Goal: Task Accomplishment & Management: Use online tool/utility

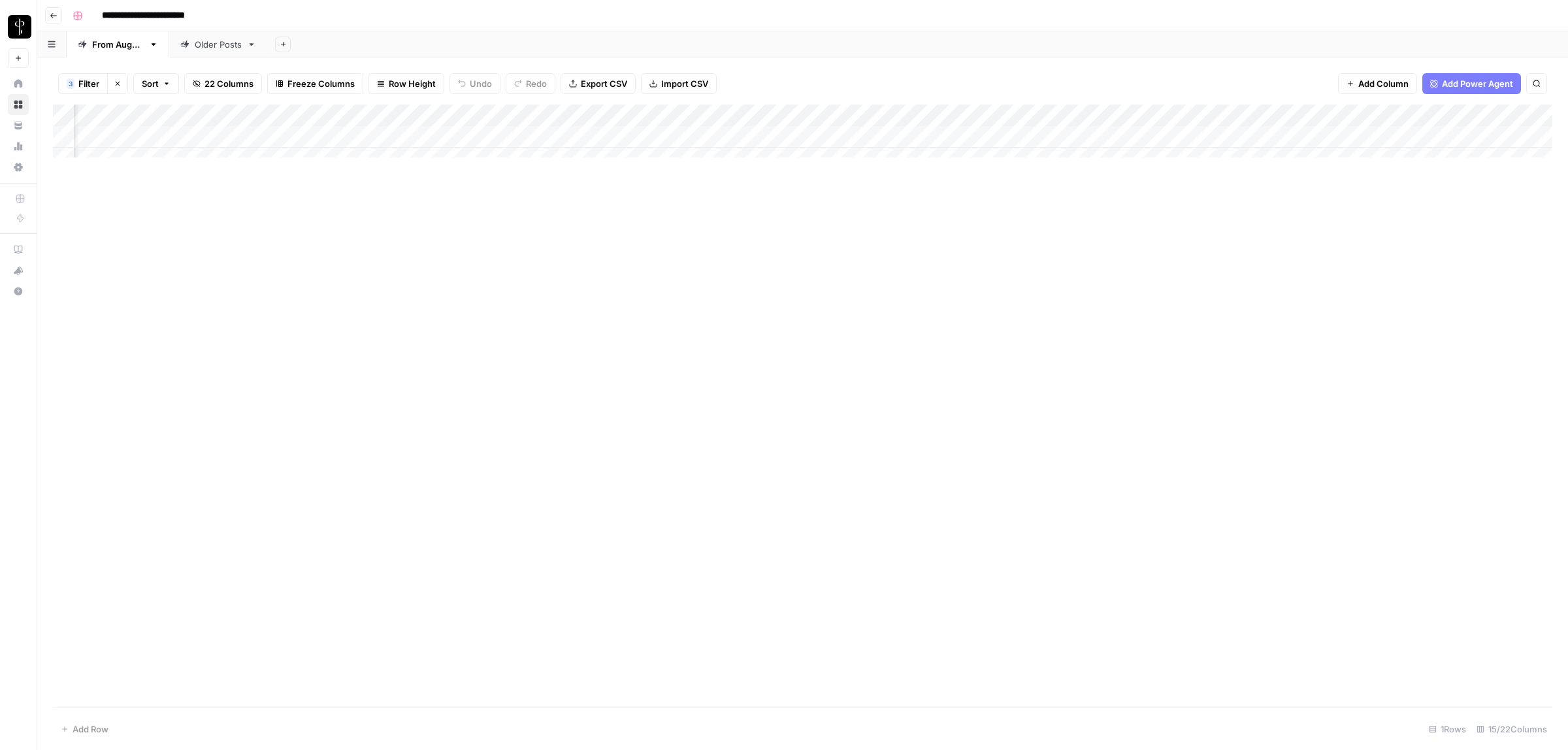
scroll to position [0, 527]
click at [472, 134] on div "Add Column" at bounding box center [803, 137] width 1499 height 65
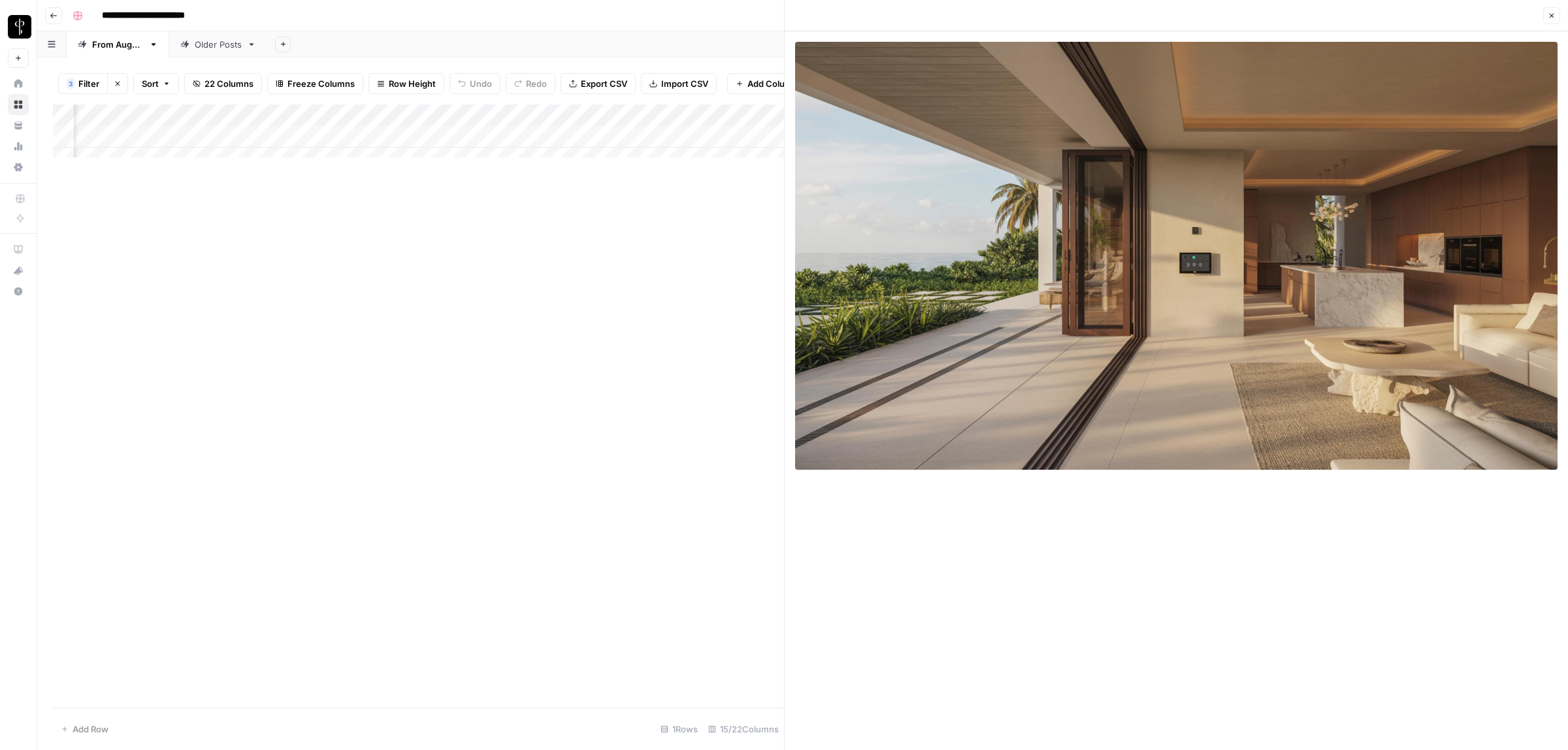
click at [1552, 18] on icon "button" at bounding box center [1551, 16] width 8 height 8
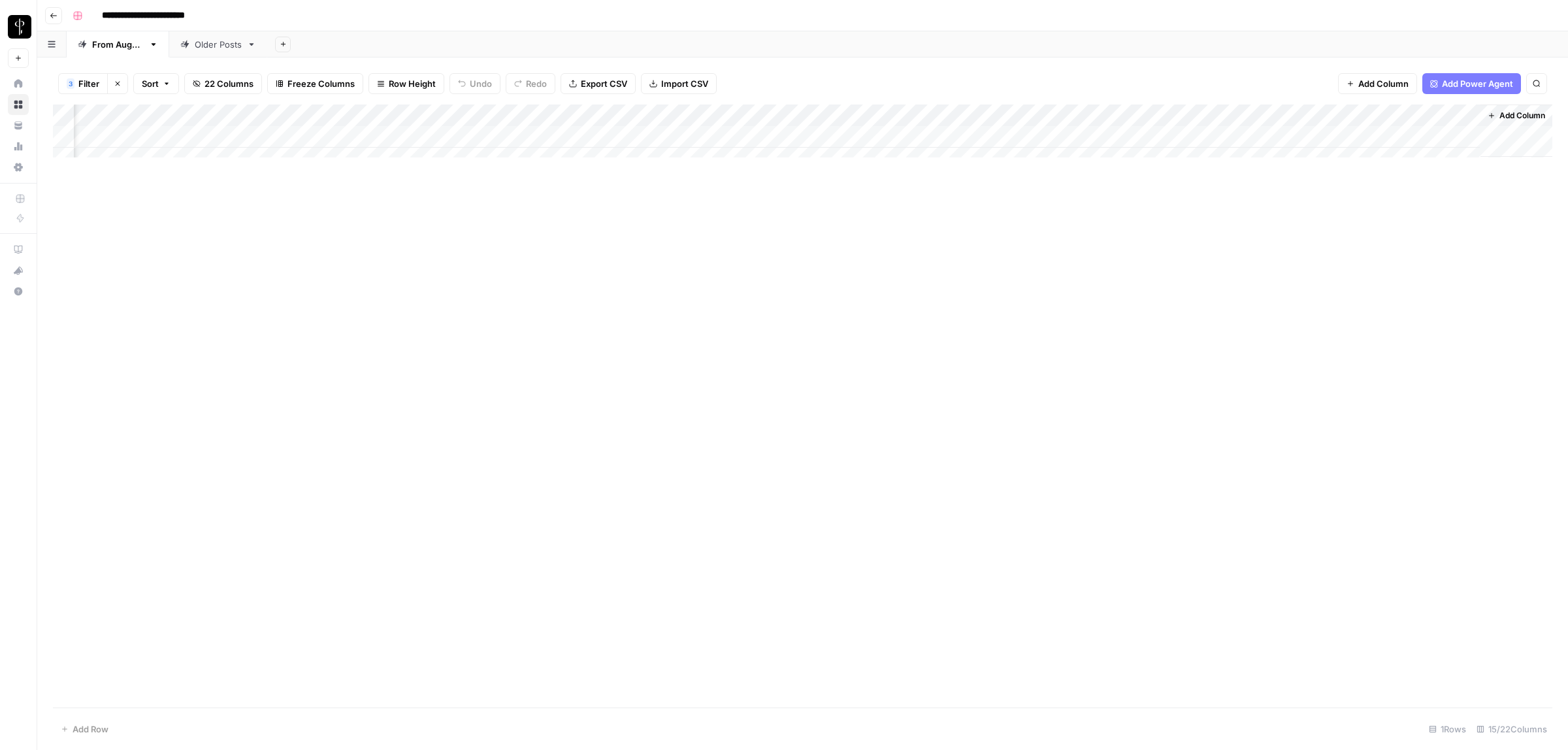
scroll to position [0, 511]
click at [1023, 135] on div "Add Column" at bounding box center [803, 137] width 1499 height 65
click at [1128, 253] on div "Add Column" at bounding box center [803, 406] width 1499 height 603
click at [1199, 136] on div "Add Column" at bounding box center [803, 137] width 1499 height 65
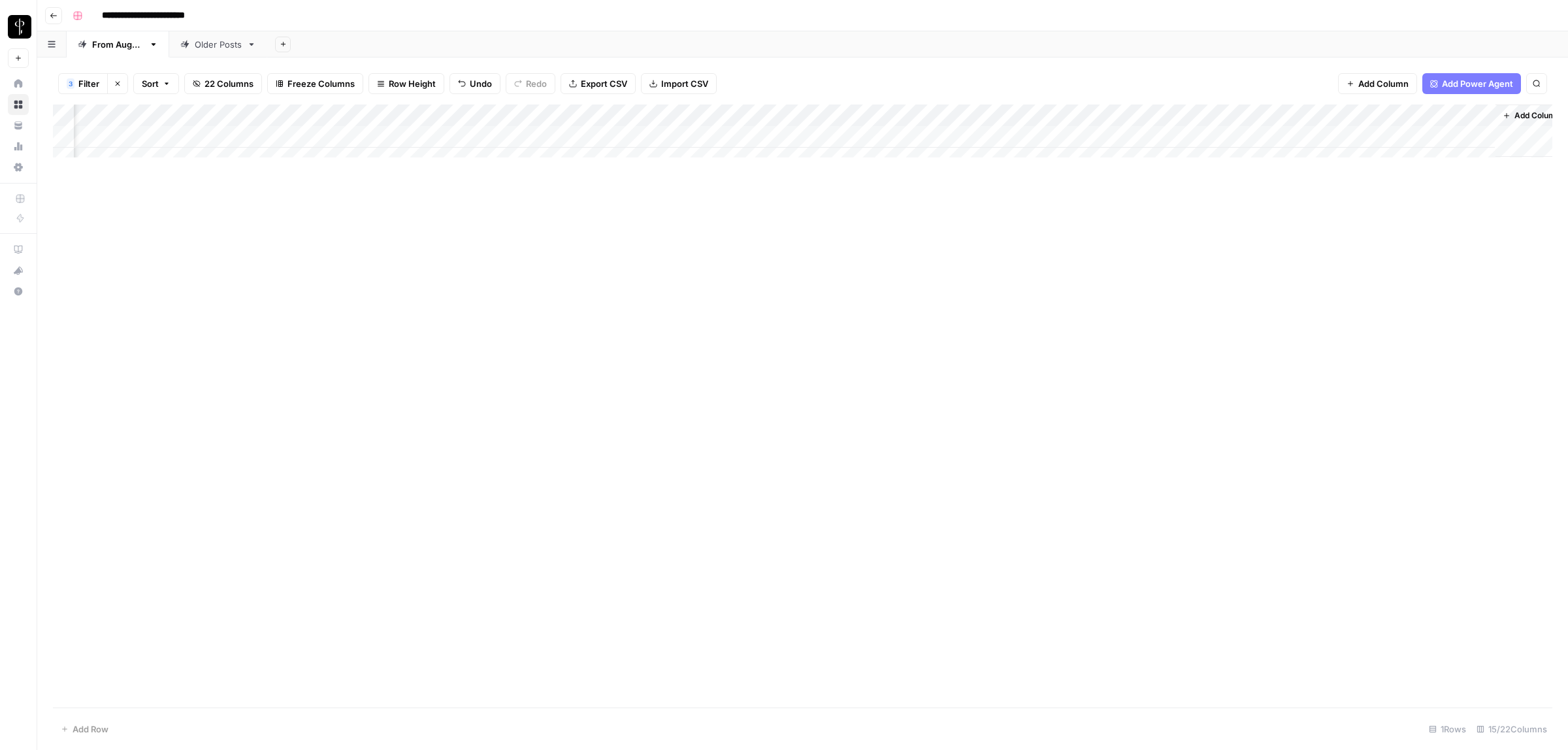
click at [1265, 138] on div "Add Column" at bounding box center [803, 137] width 1499 height 65
click at [1262, 137] on div "Add Column" at bounding box center [803, 137] width 1499 height 65
click at [1262, 137] on input "text" at bounding box center [1294, 142] width 114 height 12
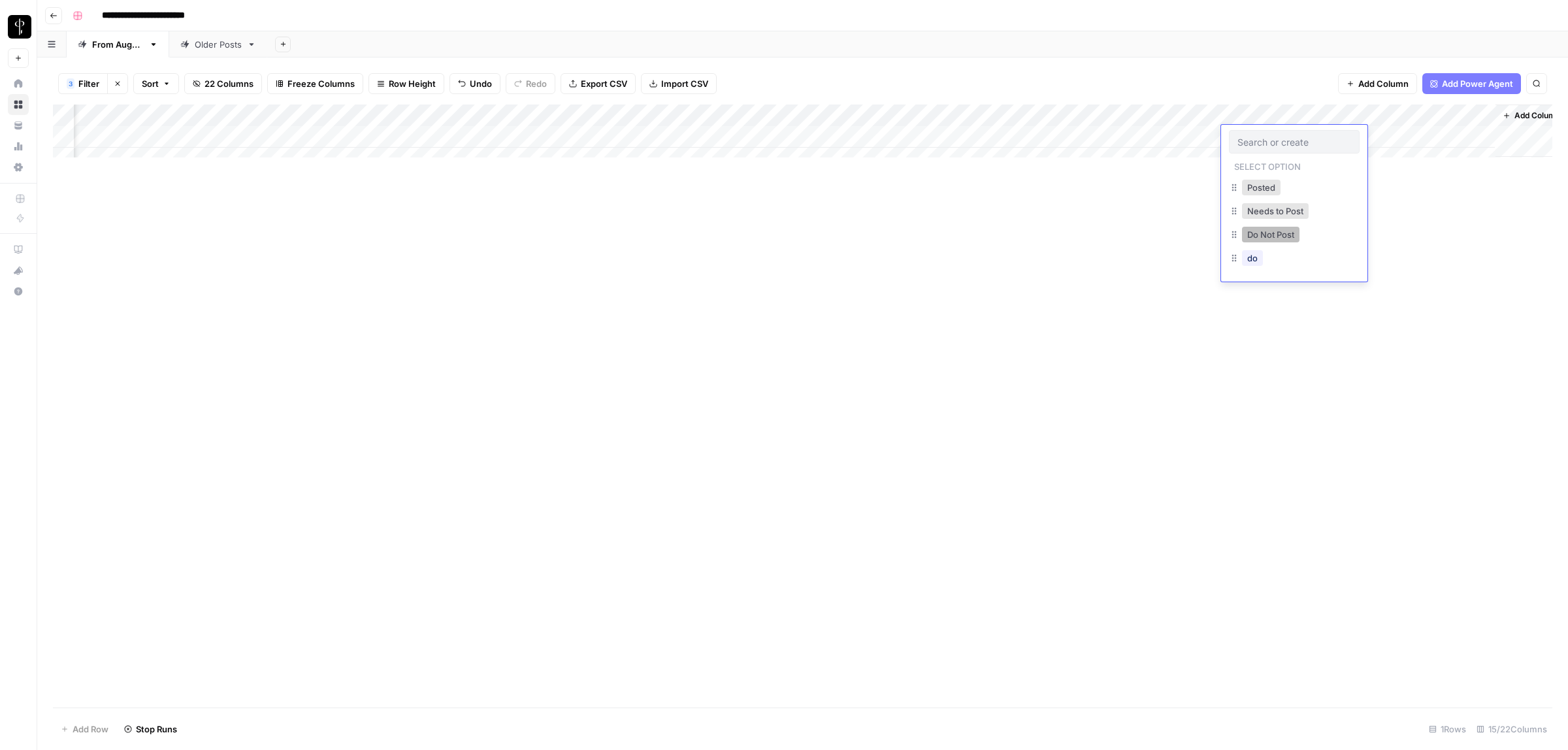
click at [1273, 233] on button "Do Not Post" at bounding box center [1271, 234] width 58 height 16
click at [1003, 137] on div "Add Column" at bounding box center [803, 137] width 1499 height 65
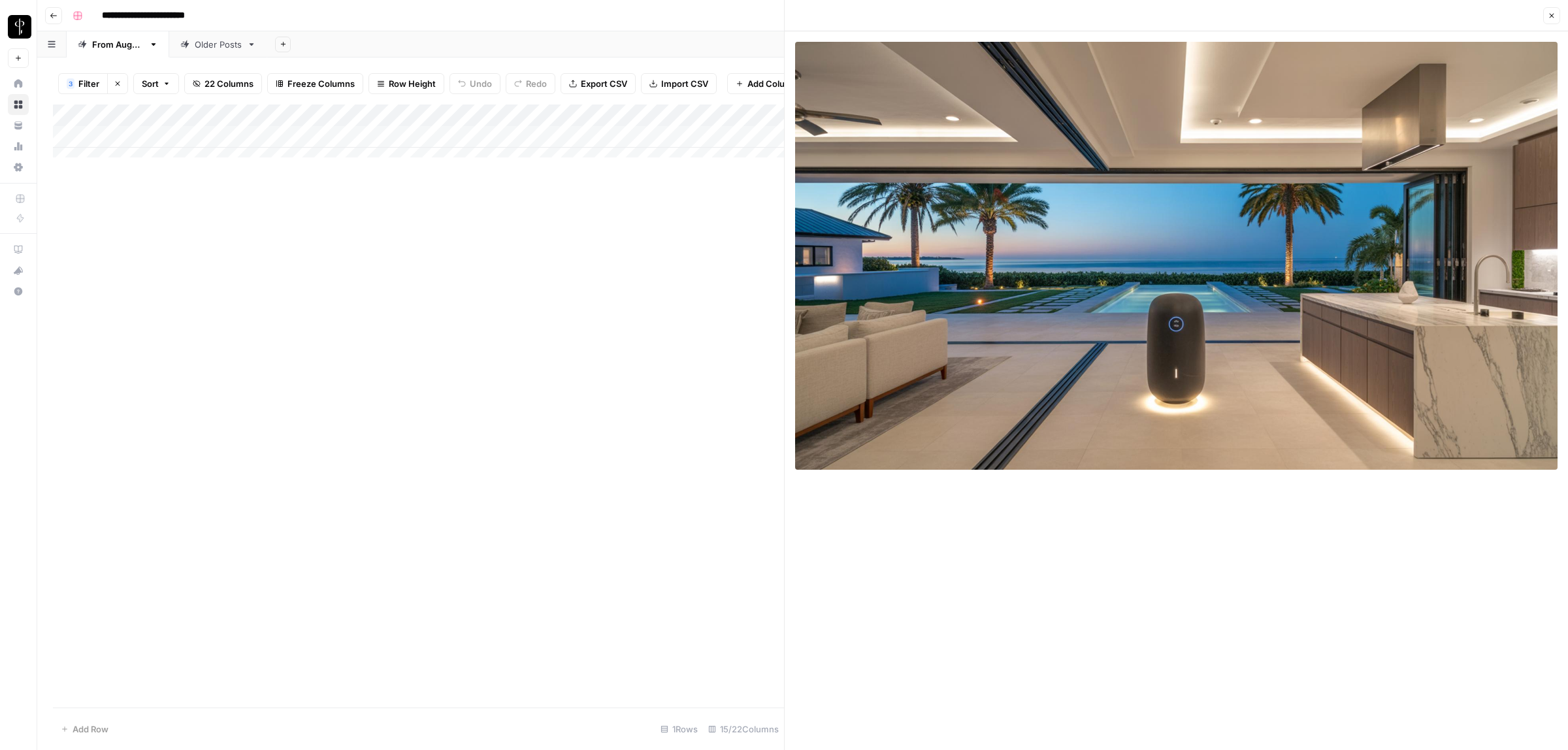
click at [1552, 19] on button "Close" at bounding box center [1551, 16] width 17 height 17
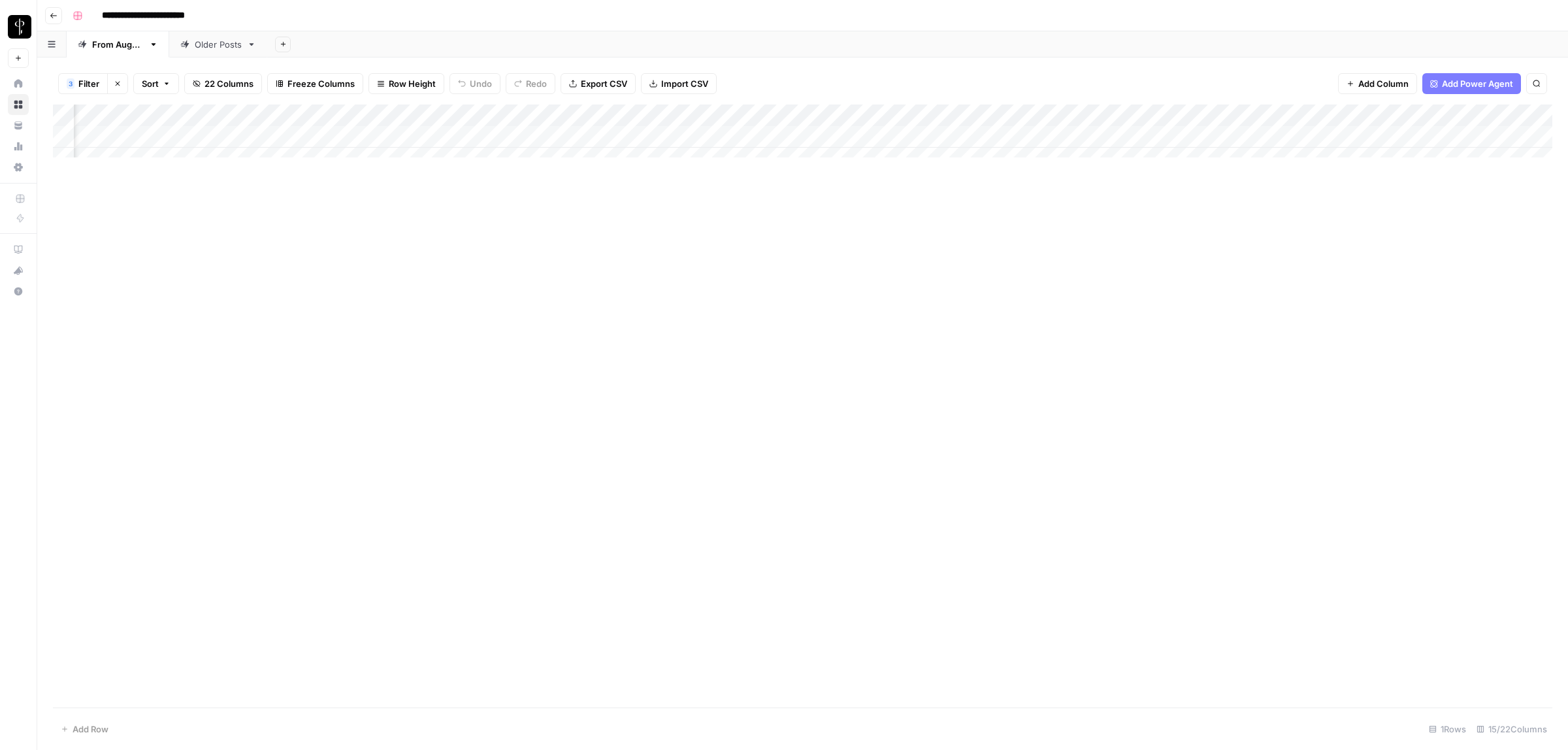
scroll to position [0, 455]
click at [1051, 135] on div "Add Column" at bounding box center [803, 137] width 1499 height 65
type textarea "**********"
click at [1029, 136] on textarea at bounding box center [1111, 138] width 209 height 19
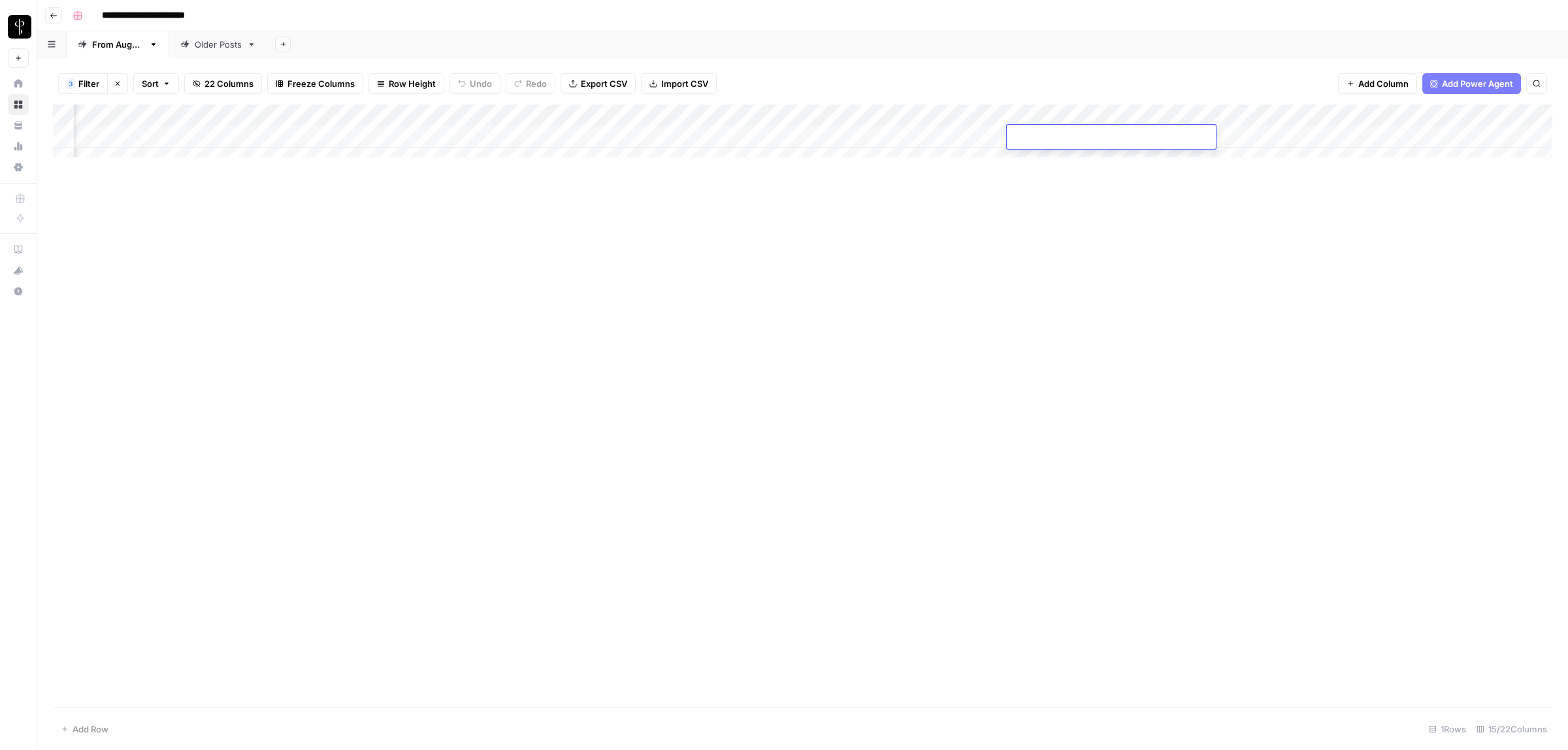
paste textarea "**********"
type textarea "**********"
click at [1045, 253] on div "Add Column" at bounding box center [803, 406] width 1499 height 603
click at [1219, 135] on div "Add Column" at bounding box center [803, 137] width 1499 height 65
click at [1317, 135] on div "Add Column" at bounding box center [803, 137] width 1499 height 65
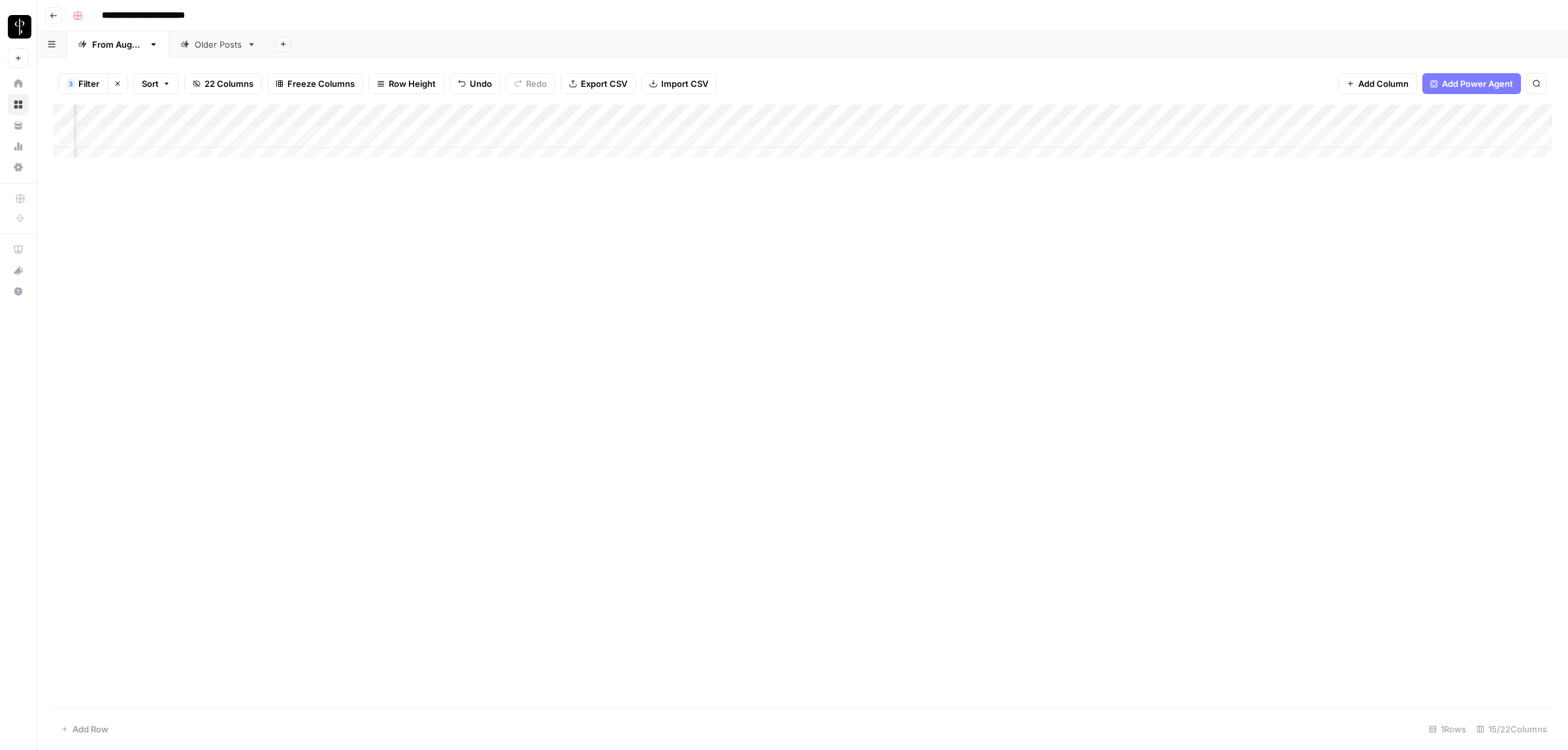
click at [1317, 135] on div "Add Column" at bounding box center [803, 137] width 1499 height 65
click at [1325, 237] on button "Do Not Post" at bounding box center [1326, 234] width 58 height 16
type input "**********"
click at [998, 134] on div "Add Column" at bounding box center [803, 137] width 1499 height 65
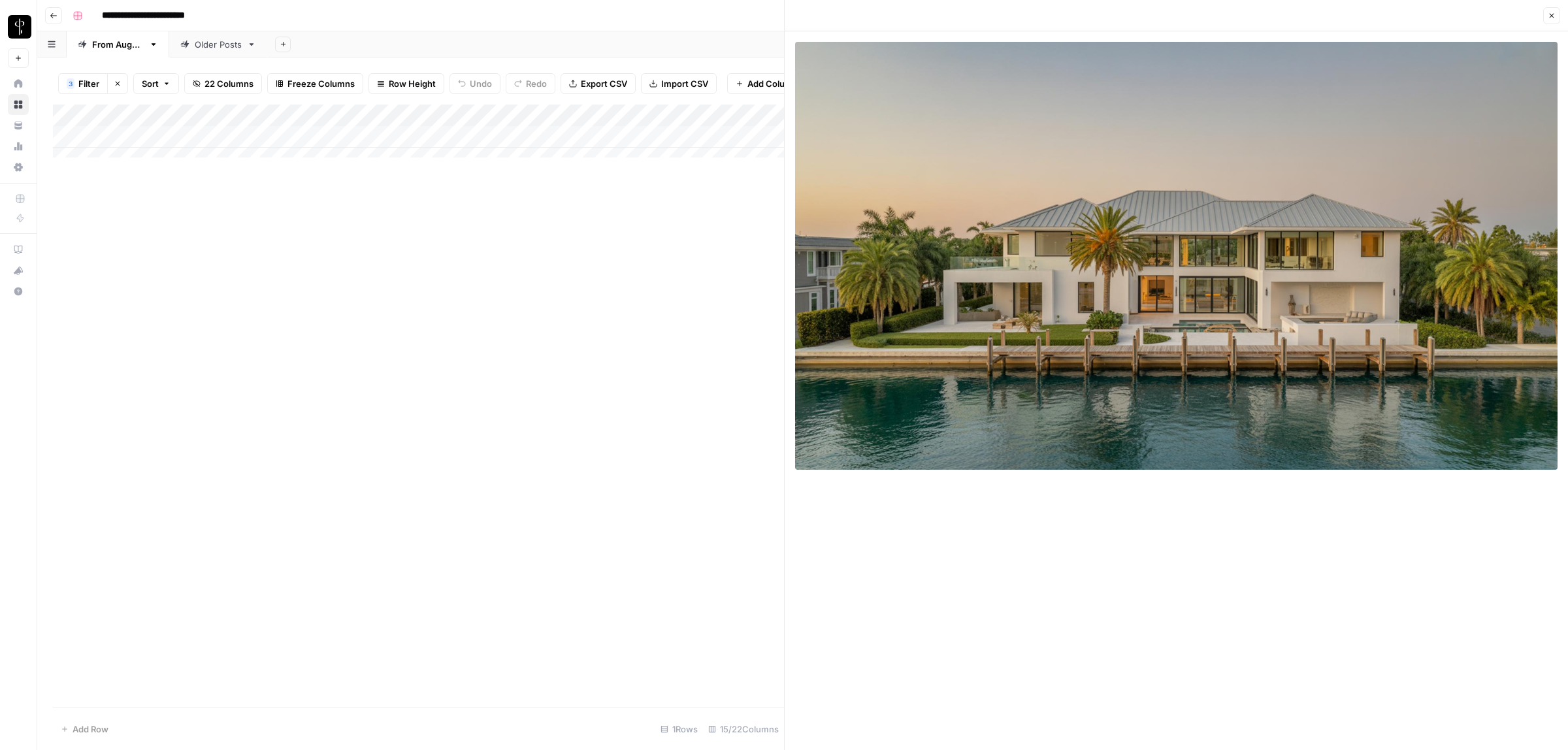
click at [1555, 18] on icon "button" at bounding box center [1551, 16] width 8 height 8
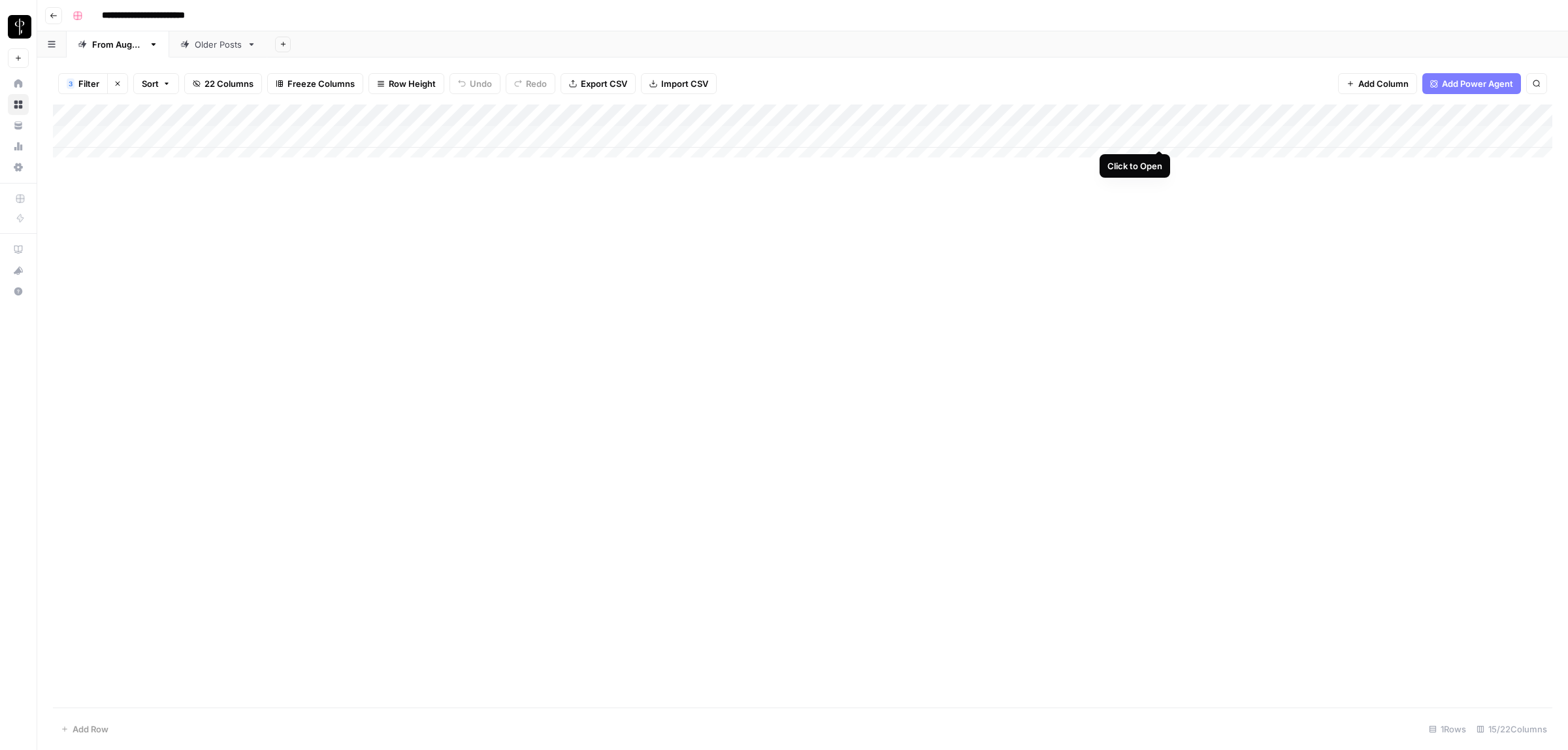
click at [1160, 135] on div "Add Column" at bounding box center [803, 137] width 1499 height 65
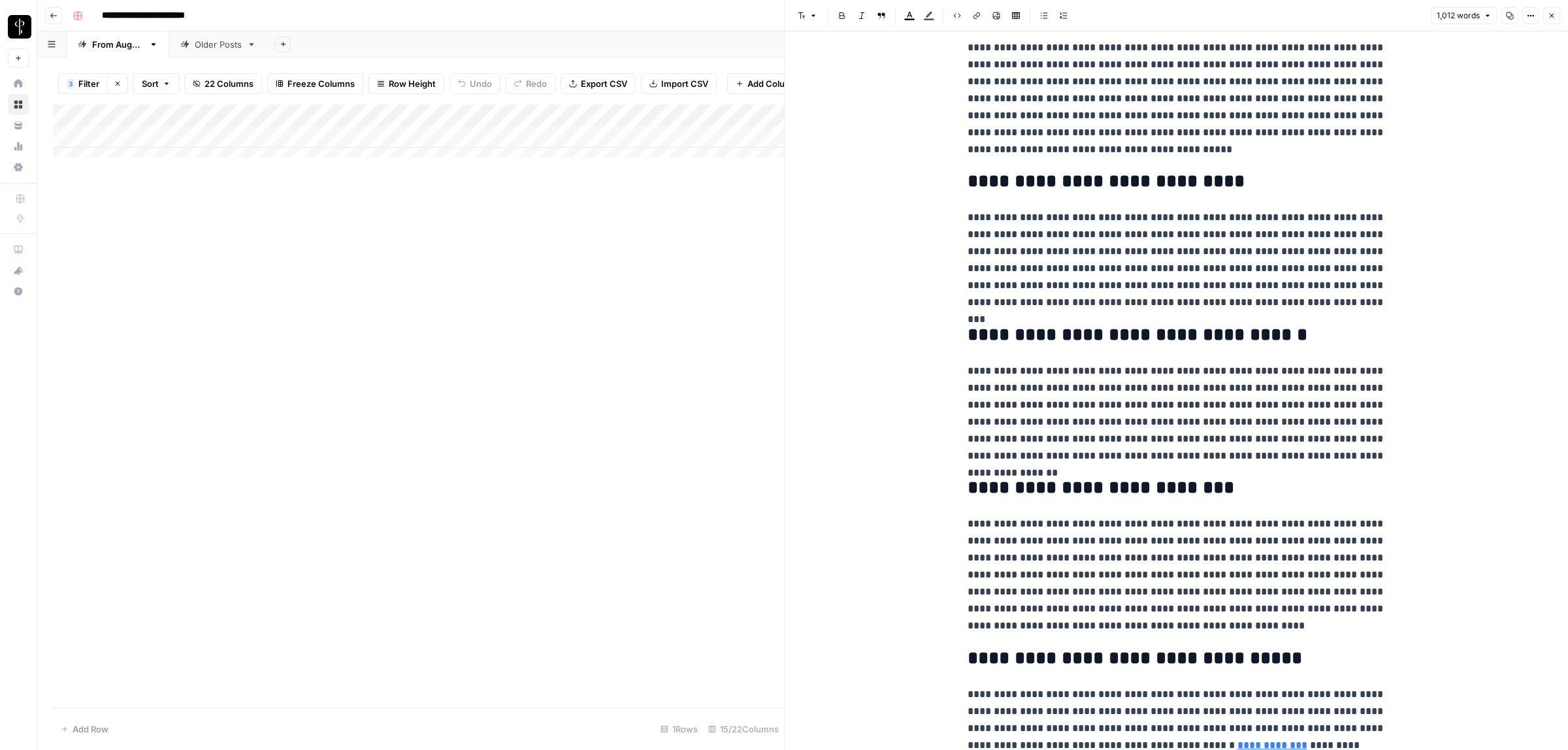
scroll to position [1311, 0]
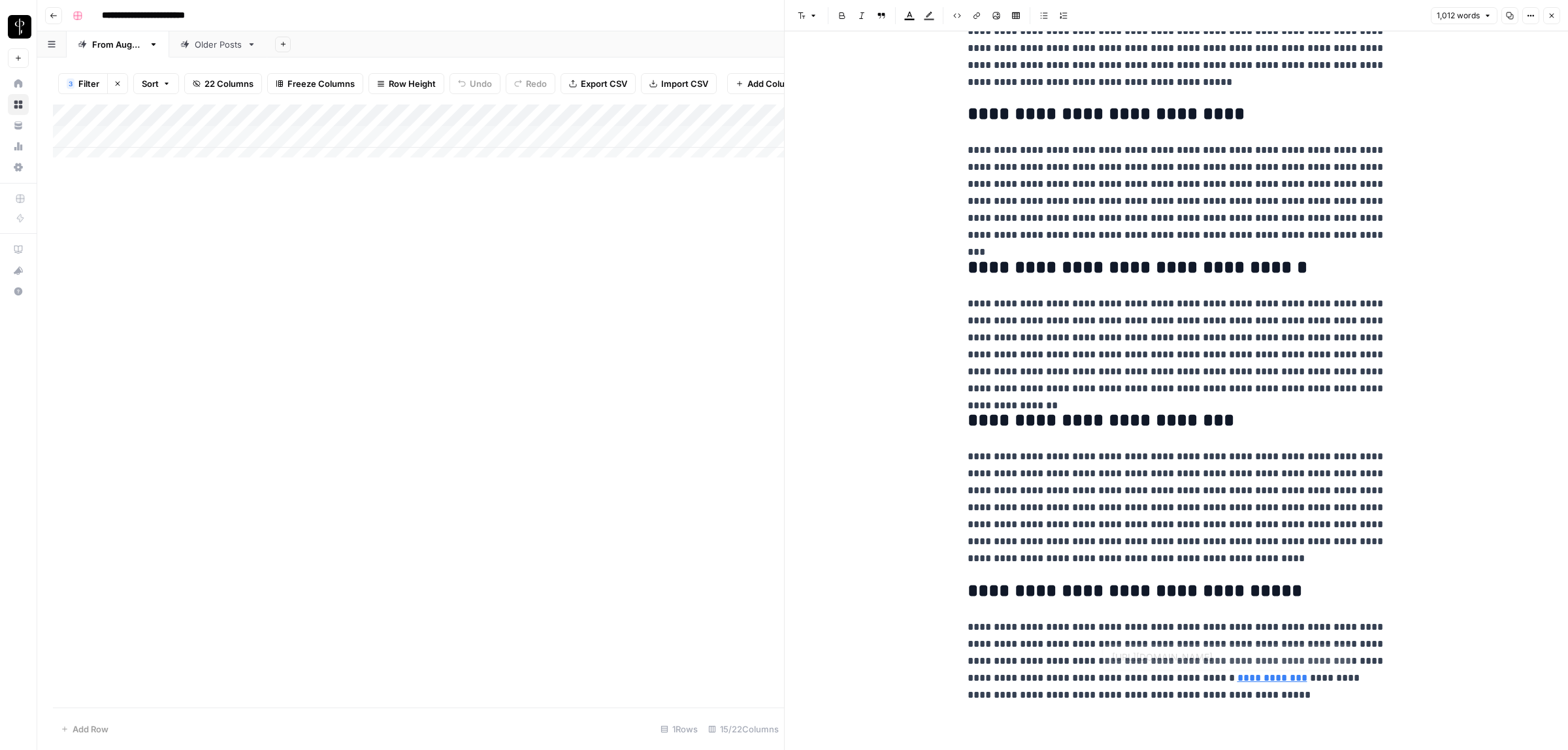
drag, startPoint x: 1148, startPoint y: 682, endPoint x: 1176, endPoint y: 682, distance: 28.0
click at [1237, 682] on link "**********" at bounding box center [1272, 677] width 70 height 10
click at [1297, 658] on icon at bounding box center [1299, 657] width 8 height 8
click at [1553, 12] on icon "button" at bounding box center [1551, 16] width 8 height 8
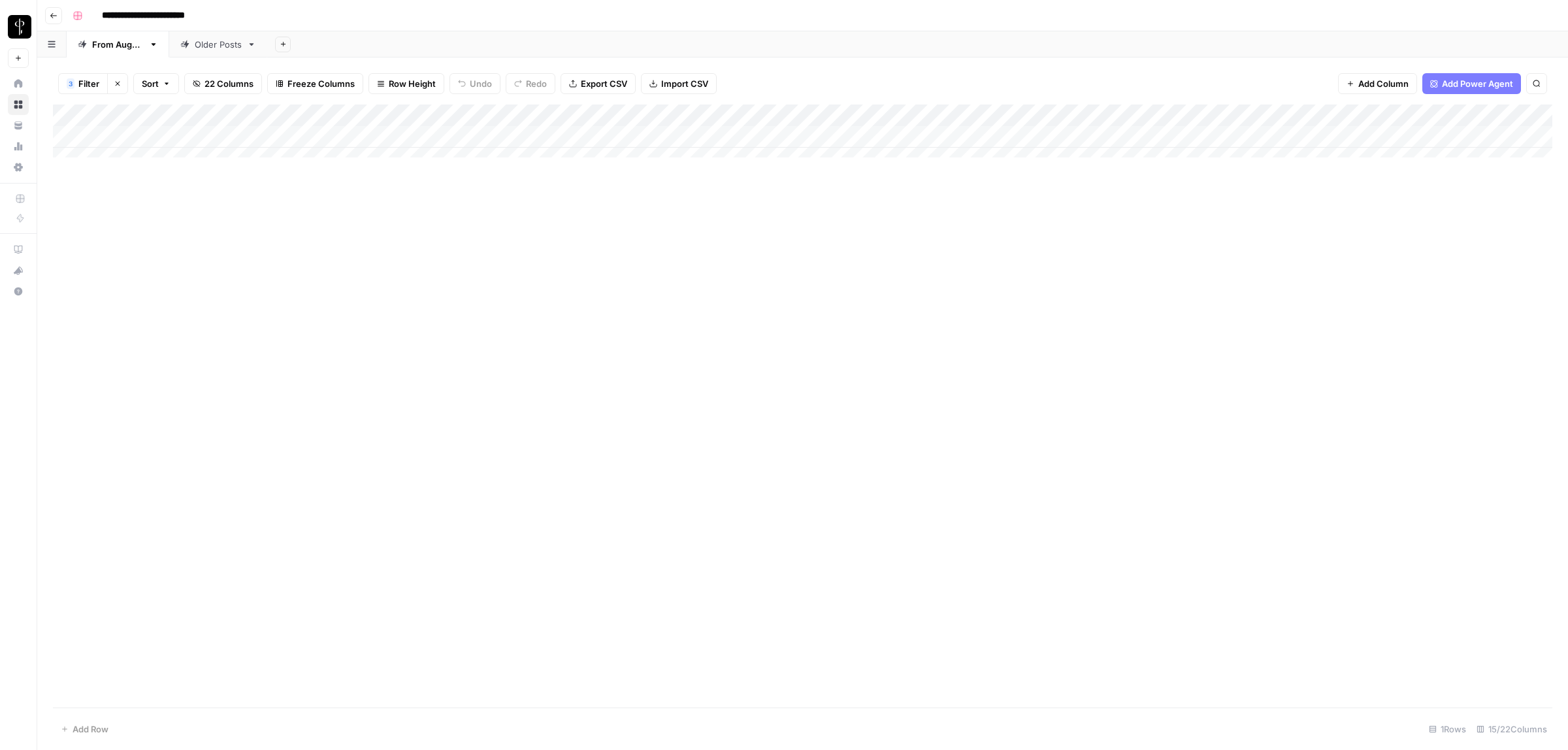
click at [1433, 135] on div "Add Column" at bounding box center [803, 137] width 1499 height 65
click at [1292, 133] on div "Add Column" at bounding box center [803, 137] width 1499 height 65
click at [1289, 187] on button "Posted" at bounding box center [1286, 187] width 38 height 16
